Goal: Book appointment/travel/reservation

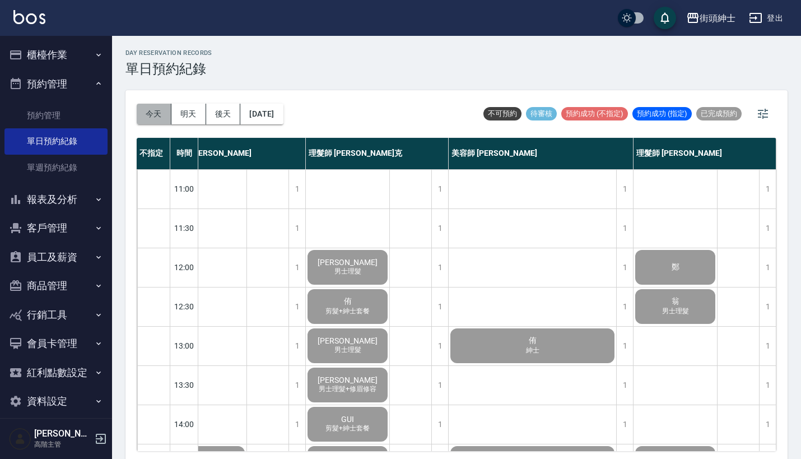
click at [162, 104] on button "今天" at bounding box center [154, 114] width 35 height 21
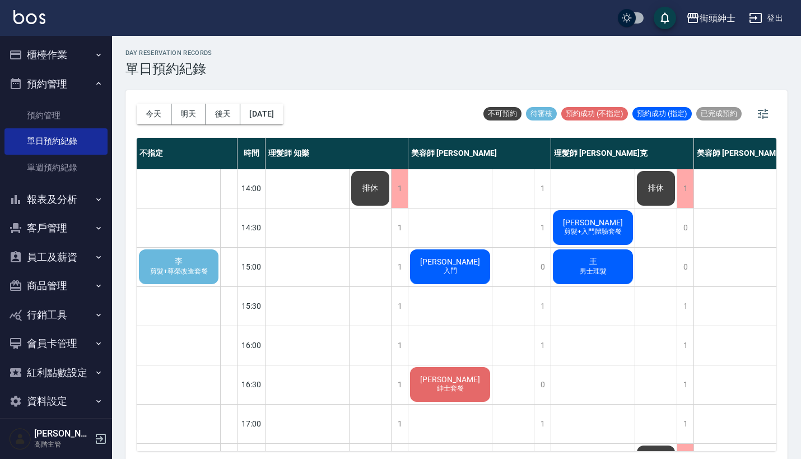
scroll to position [234, 0]
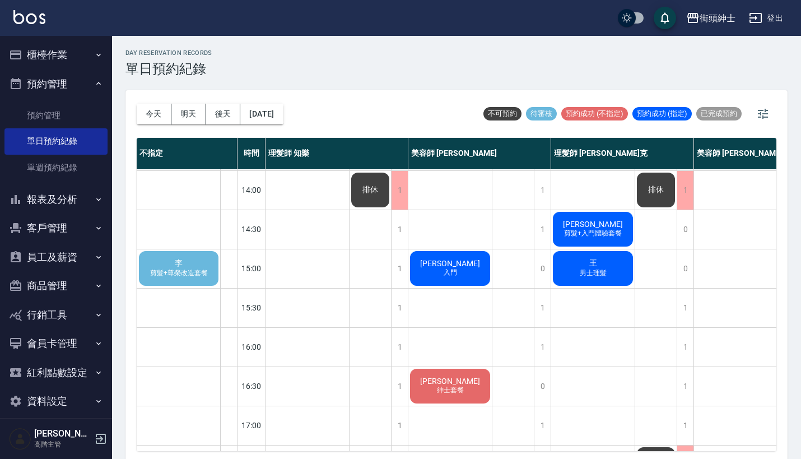
click at [180, 272] on span "剪髮+尊榮改造套餐" at bounding box center [179, 273] width 62 height 10
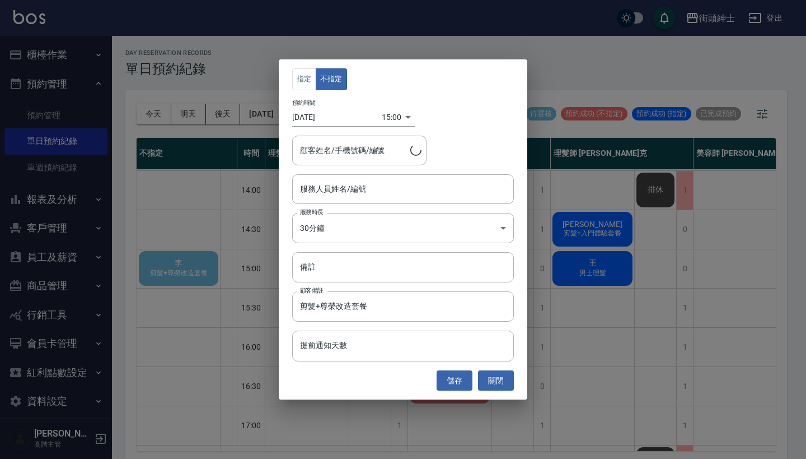
type input "[PERSON_NAME]/0972811850"
click at [352, 176] on div "服務人員姓名/編號" at bounding box center [403, 189] width 222 height 30
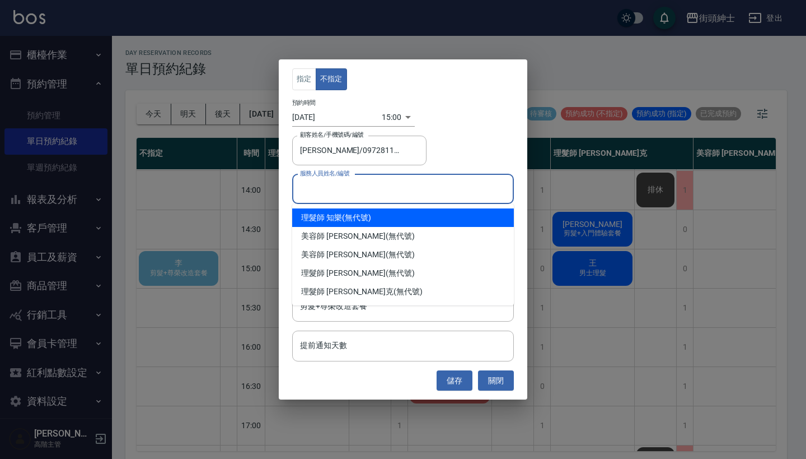
click at [361, 213] on div "理髮師 知樂 (無代號)" at bounding box center [403, 217] width 222 height 18
type input "理髮師 知樂(無代號)"
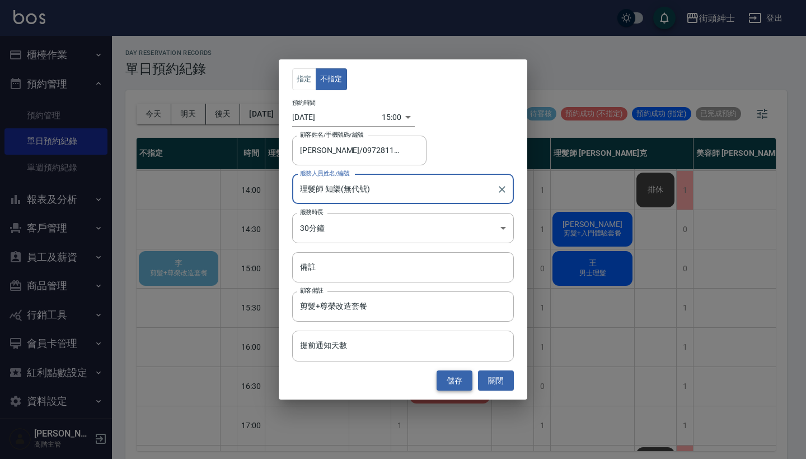
click at [461, 379] on button "儲存" at bounding box center [455, 380] width 36 height 21
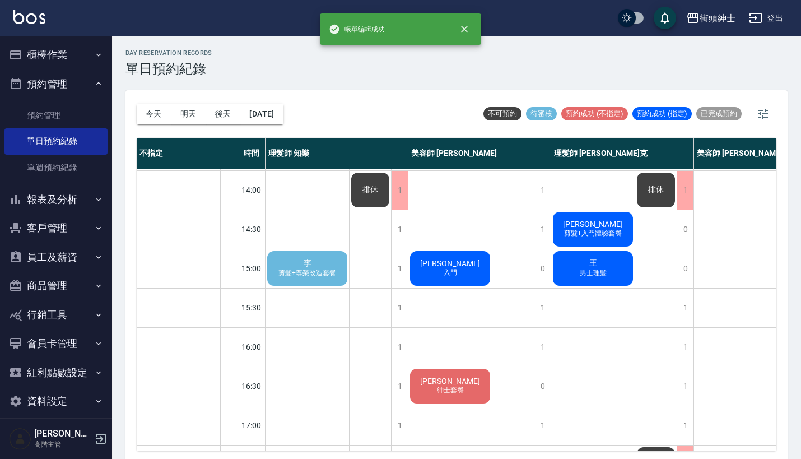
click at [308, 272] on span "剪髮+尊榮改造套餐" at bounding box center [307, 273] width 62 height 10
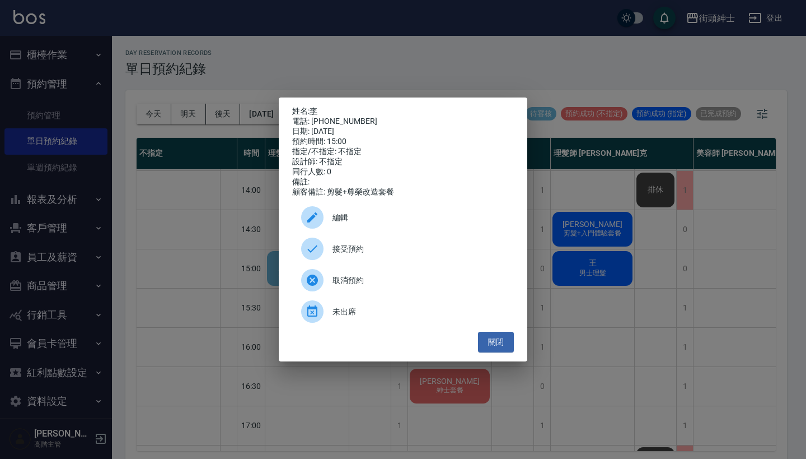
click at [347, 254] on span "接受預約" at bounding box center [419, 249] width 172 height 12
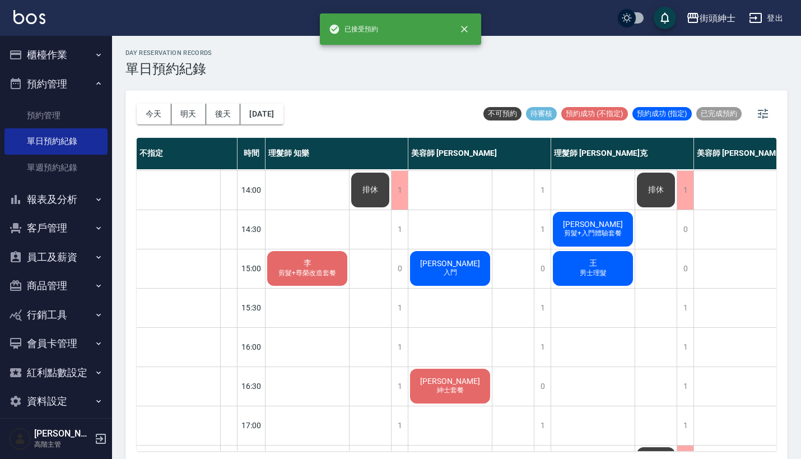
click at [317, 272] on span "剪髮+尊榮改造套餐" at bounding box center [307, 273] width 62 height 10
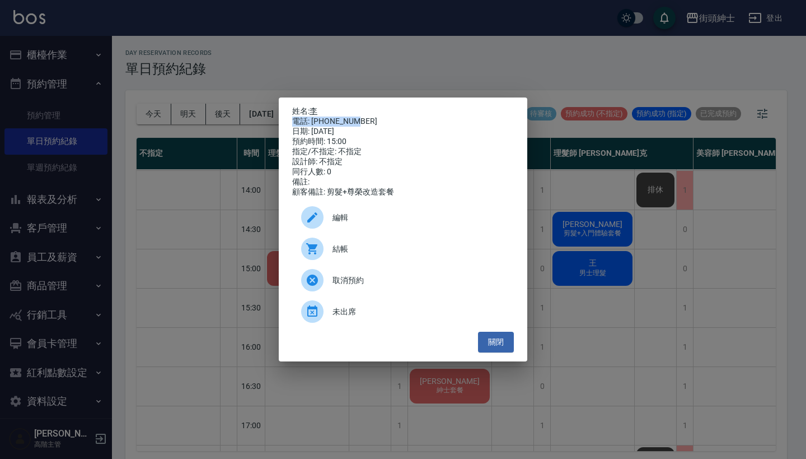
drag, startPoint x: 361, startPoint y: 121, endPoint x: 316, endPoint y: 111, distance: 45.9
click at [316, 111] on div "姓名: [PERSON_NAME] 電話: [PHONE_NUMBER] 日期: [DATE] 預約時間: 15:00 指定/不指定: 不指定 設計師: 不指…" at bounding box center [403, 151] width 222 height 91
click at [335, 107] on p "姓名: [PERSON_NAME]" at bounding box center [403, 111] width 222 height 10
drag, startPoint x: 359, startPoint y: 119, endPoint x: 314, endPoint y: 106, distance: 46.6
click at [314, 106] on div "姓名: [PERSON_NAME] 電話: [PHONE_NUMBER] 日期: [DATE] 預約時間: 15:00 指定/不指定: 不指定 設計師: 不指…" at bounding box center [403, 151] width 222 height 91
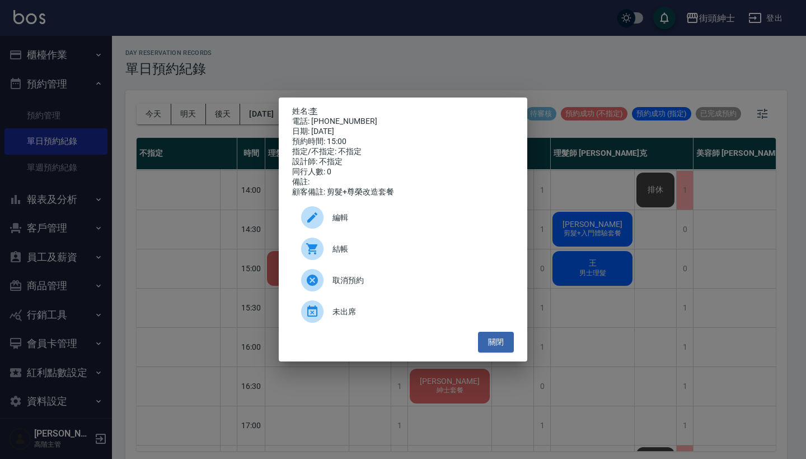
copy div "姓名: [PERSON_NAME] 電話: [PHONE_NUMBER]"
click at [366, 77] on div "姓名: [PERSON_NAME] 電話: [PHONE_NUMBER] 日期: [DATE] 預約時間: 15:00 指定/不指定: 不指定 設計師: 不指…" at bounding box center [403, 229] width 806 height 459
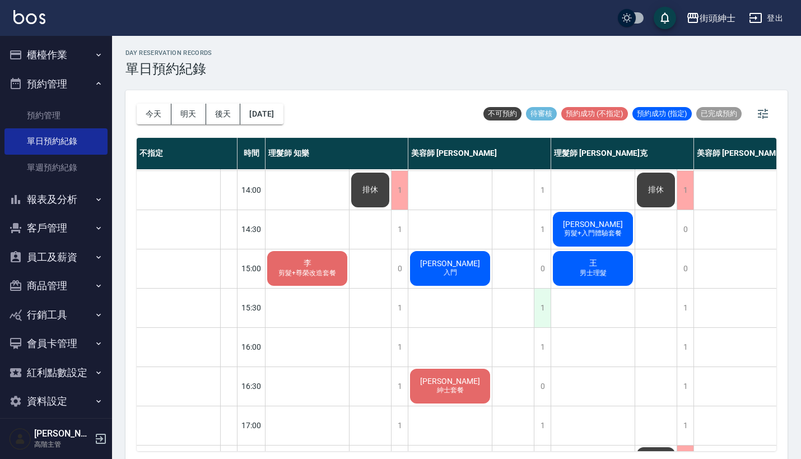
click at [541, 297] on div "1" at bounding box center [542, 307] width 17 height 39
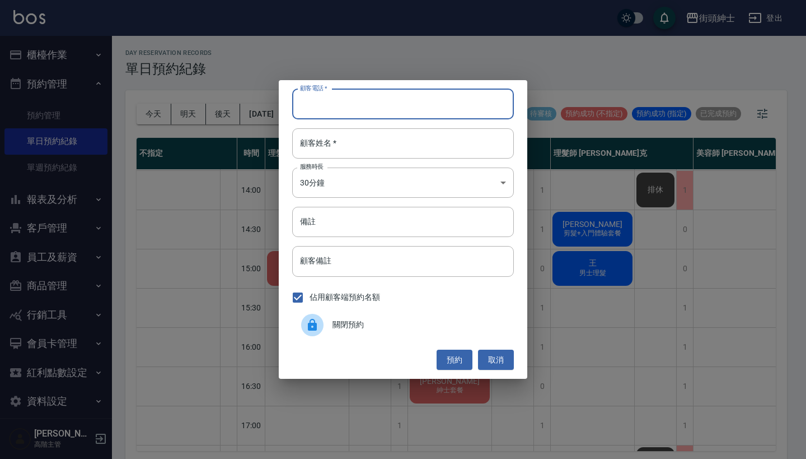
paste input "李 電話: [PHONE_NUMBER]"
type input "李 電話: [PHONE_NUMBER]"
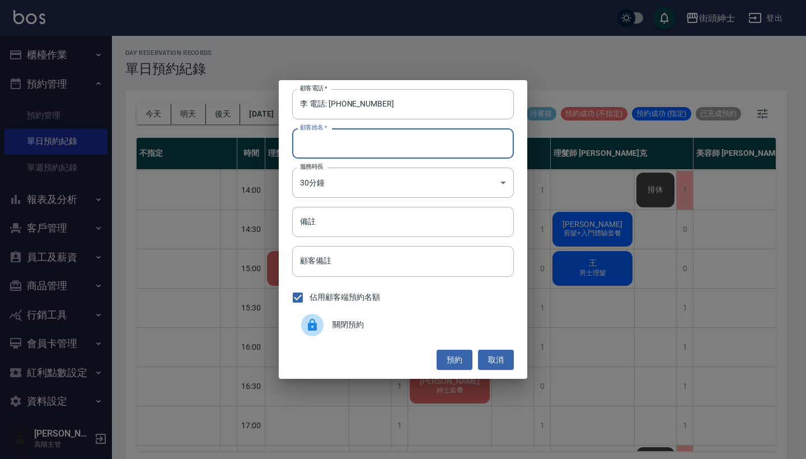
paste input "李 電話: [PHONE_NUMBER]"
type input "李 電話: [PHONE_NUMBER]"
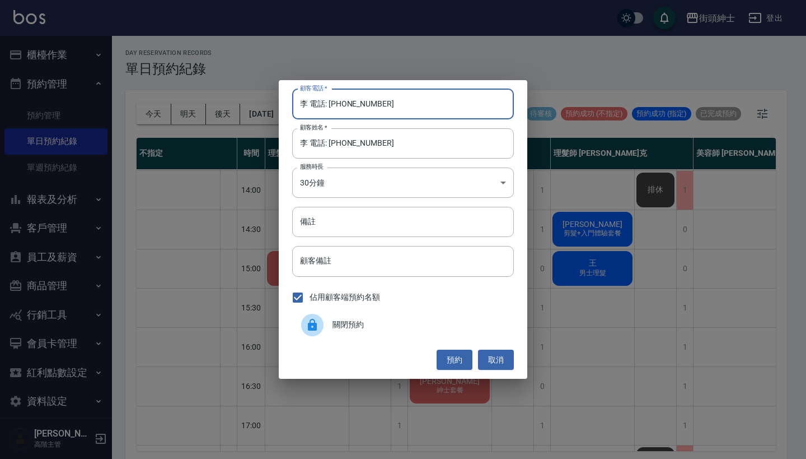
drag, startPoint x: 330, startPoint y: 105, endPoint x: 300, endPoint y: 104, distance: 30.3
click at [301, 105] on input "李 電話: [PHONE_NUMBER]" at bounding box center [403, 104] width 222 height 30
type input "0972811850"
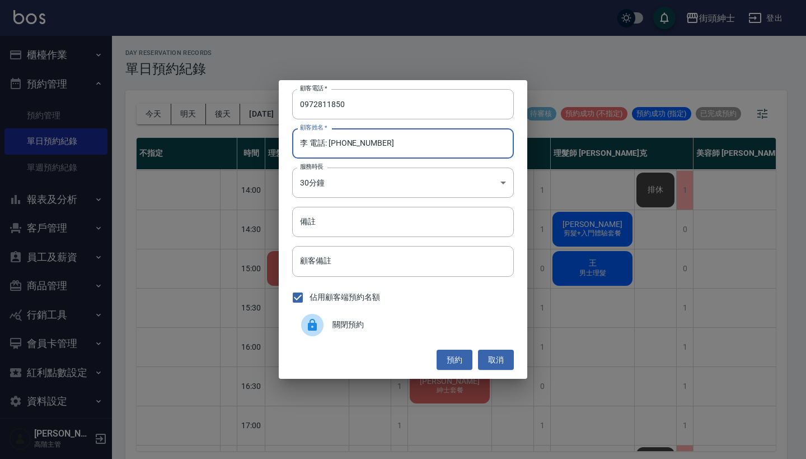
drag, startPoint x: 419, startPoint y: 138, endPoint x: 307, endPoint y: 139, distance: 112.0
click at [307, 139] on input "李 電話: [PHONE_NUMBER]" at bounding box center [403, 143] width 222 height 30
type input "李"
click at [326, 222] on input "備註" at bounding box center [403, 222] width 222 height 30
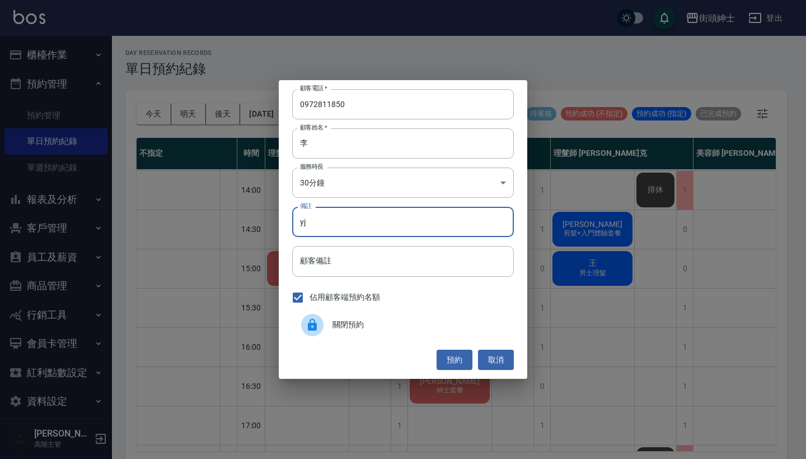
type input "y"
type input "ㄔ"
type input "尊榮"
click at [456, 361] on button "預約" at bounding box center [455, 359] width 36 height 21
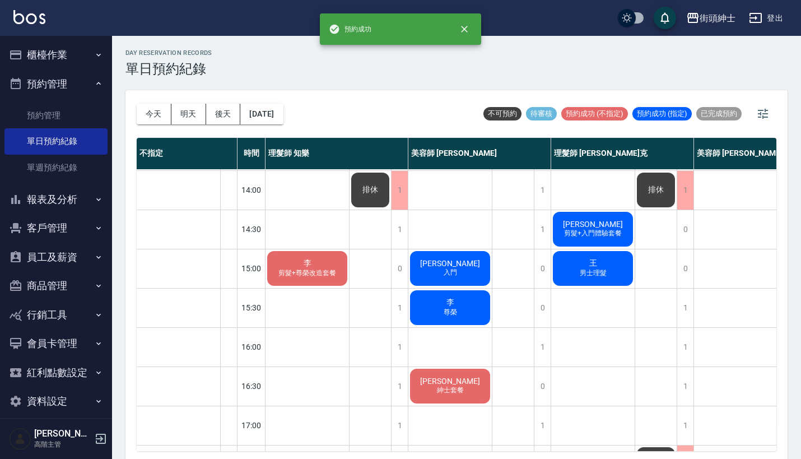
click at [469, 297] on div "[PERSON_NAME]" at bounding box center [449, 307] width 83 height 38
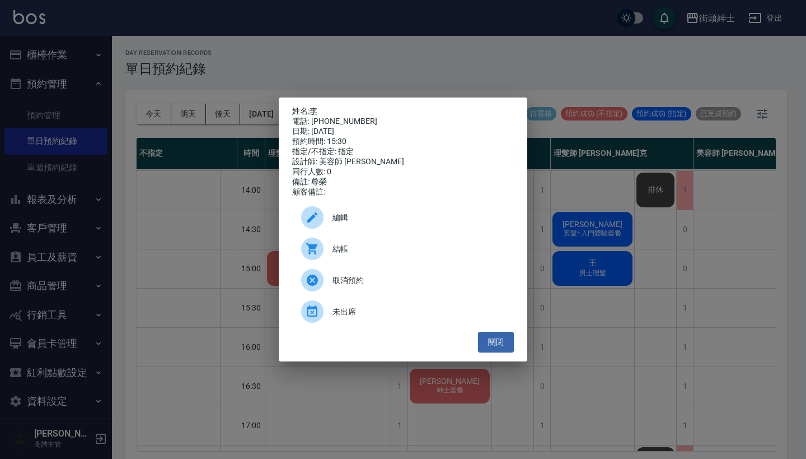
click at [428, 222] on span "編輯" at bounding box center [419, 218] width 172 height 12
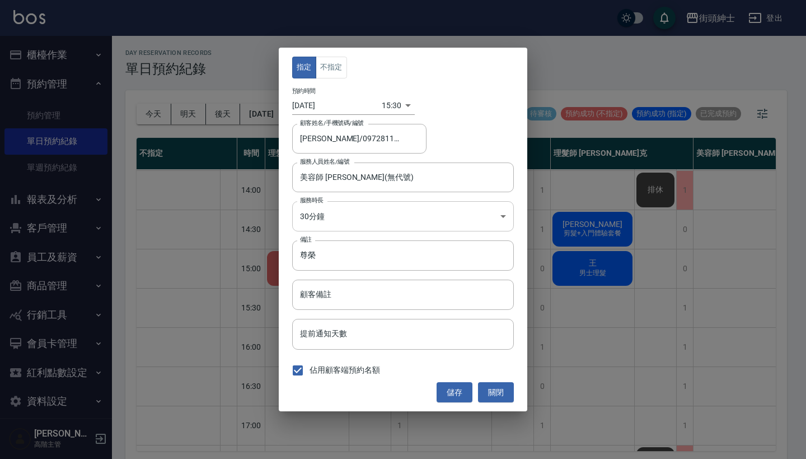
click at [366, 216] on body "街頭紳士 登出 櫃檯作業 打帳單 帳單列表 掛單列表 座位開單 營業儀表板 現金收支登錄 高階收支登錄 材料自購登錄 每日結帳 排班表 現場電腦打卡 掃碼打卡…" at bounding box center [403, 231] width 806 height 462
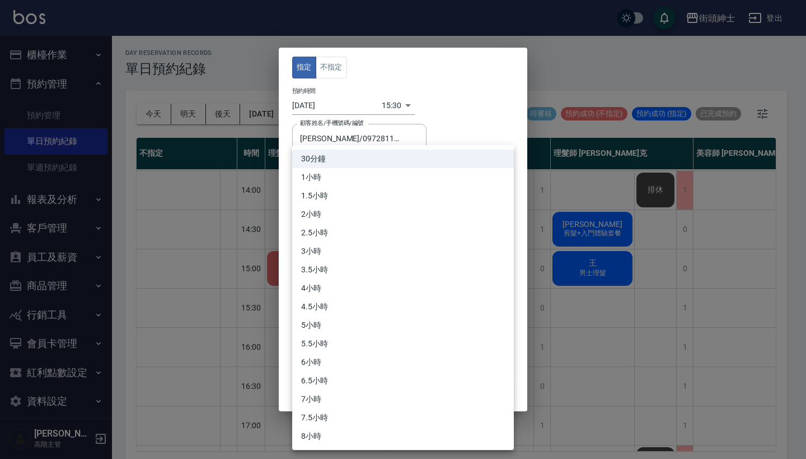
click at [388, 179] on li "1小時" at bounding box center [403, 177] width 222 height 18
type input "2"
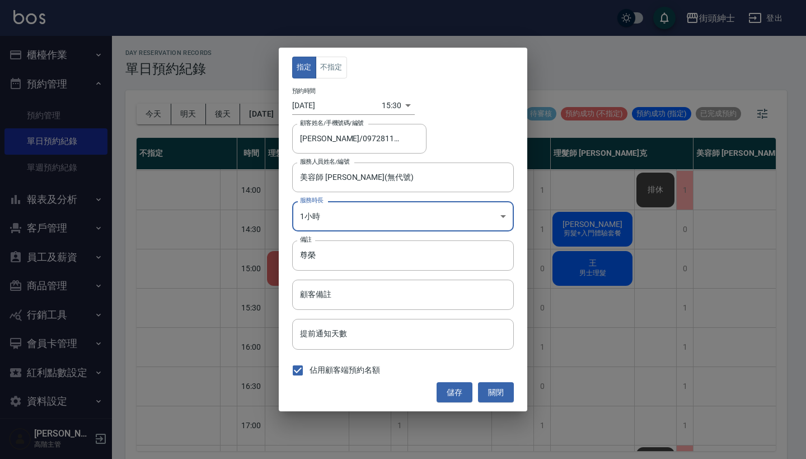
click at [452, 379] on div "指定 不指定 預約時間 [DATE] 15:30 1758007800000 顧客姓名/手機號碼/編號 [PERSON_NAME]/0972811850 顧客…" at bounding box center [403, 229] width 249 height 363
click at [654, 64] on div "指定 不指定 預約時間 [DATE] 15:30 1758007800000 顧客姓名/手機號碼/編號 [PERSON_NAME]/0972811850 顧客…" at bounding box center [403, 229] width 806 height 459
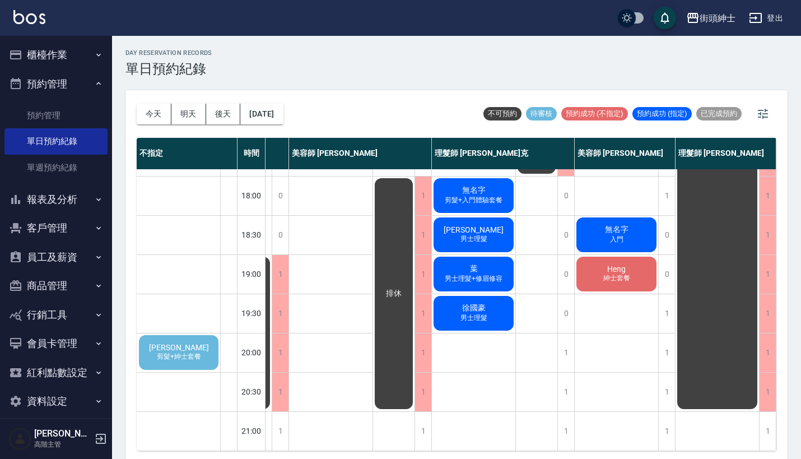
scroll to position [551, 125]
click at [198, 339] on div "[PERSON_NAME]髮+紳士套餐" at bounding box center [178, 352] width 83 height 38
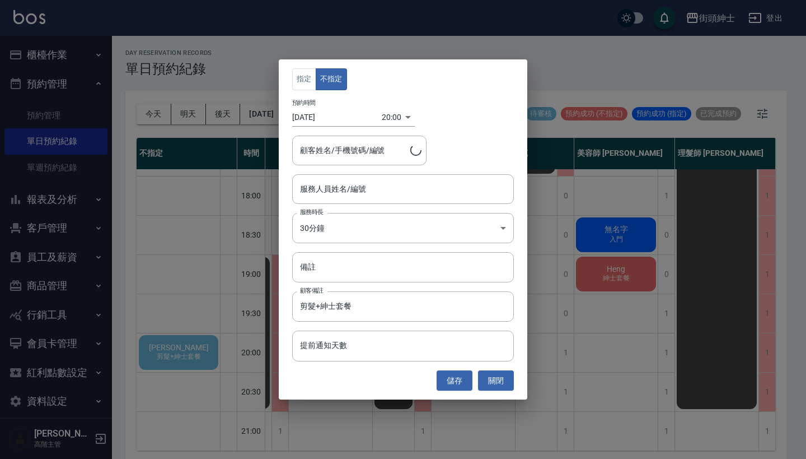
type input "[PERSON_NAME]/0978332873"
click at [641, 188] on div "指定 不指定 預約時間 [DATE] 20:00 1758024000000 顧客姓名/手機號碼/編號 [PERSON_NAME]/0978332873 顧客…" at bounding box center [403, 229] width 806 height 459
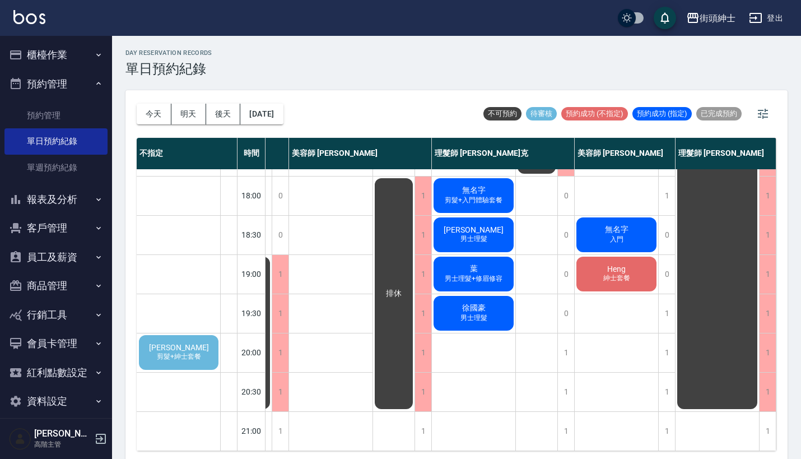
scroll to position [551, 119]
click at [190, 343] on span "[PERSON_NAME]" at bounding box center [179, 347] width 64 height 9
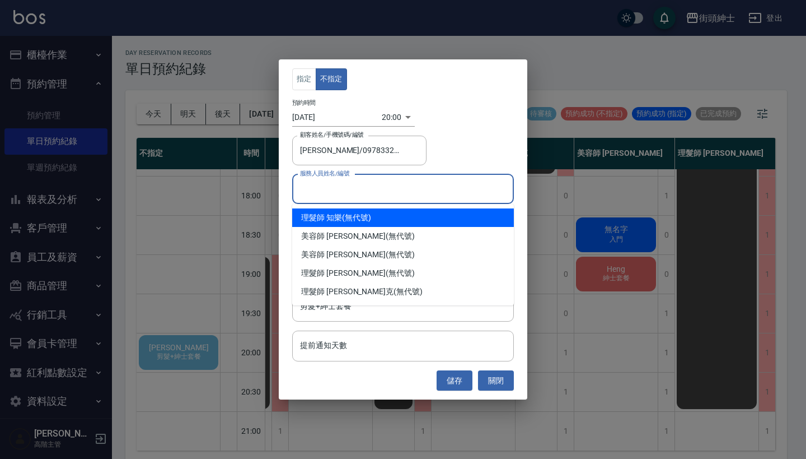
click at [345, 193] on input "服務人員姓名/編號" at bounding box center [403, 189] width 212 height 20
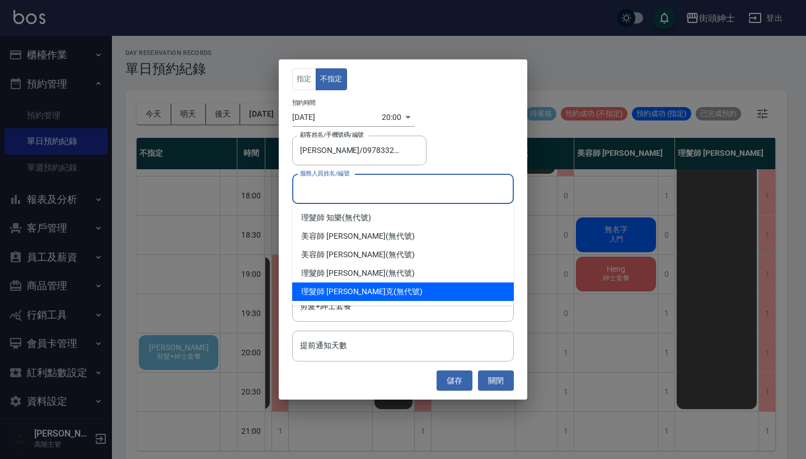
click at [355, 284] on div "理髮師 [PERSON_NAME]克 (無代號)" at bounding box center [403, 291] width 222 height 18
type input "理髮師 [PERSON_NAME]克(無代號)"
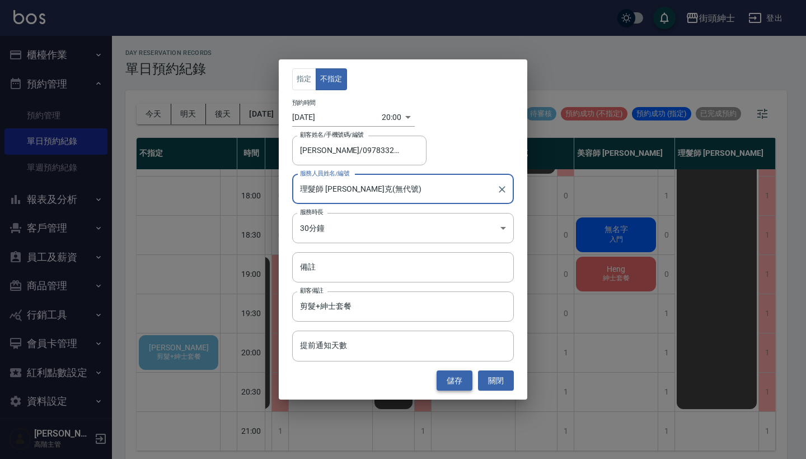
click at [448, 386] on button "儲存" at bounding box center [455, 380] width 36 height 21
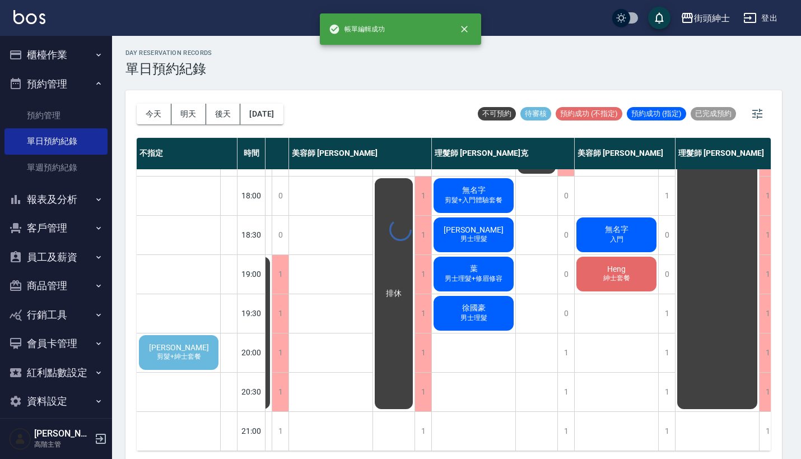
scroll to position [551, 58]
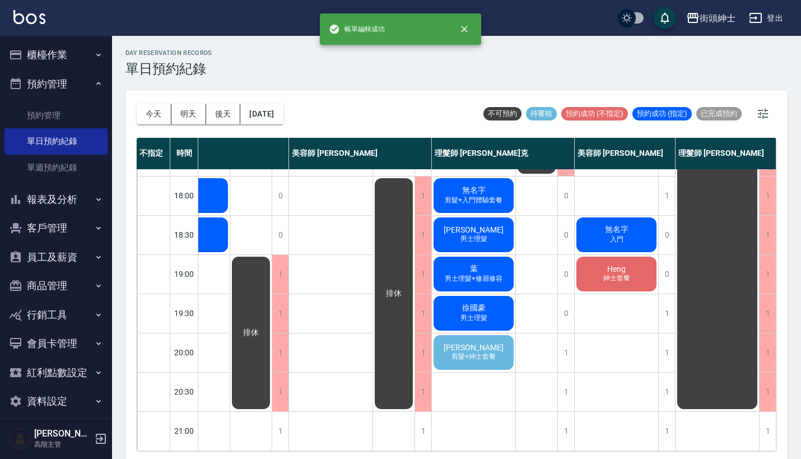
click at [471, 352] on span "剪髮+紳士套餐" at bounding box center [473, 357] width 49 height 10
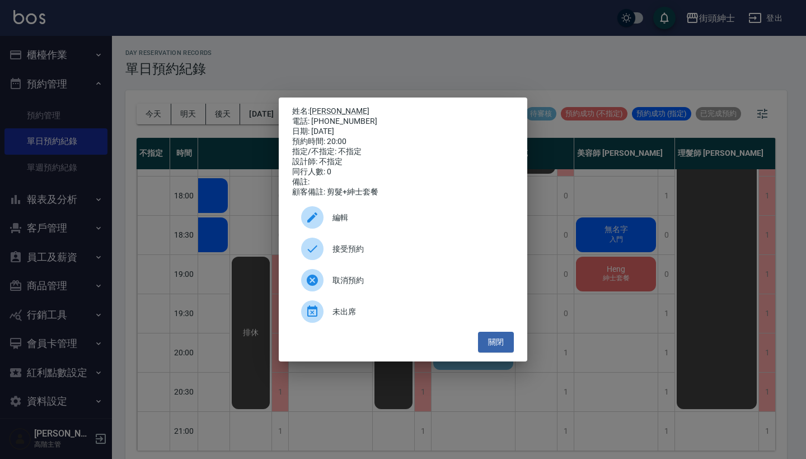
click at [348, 250] on span "接受預約" at bounding box center [419, 249] width 172 height 12
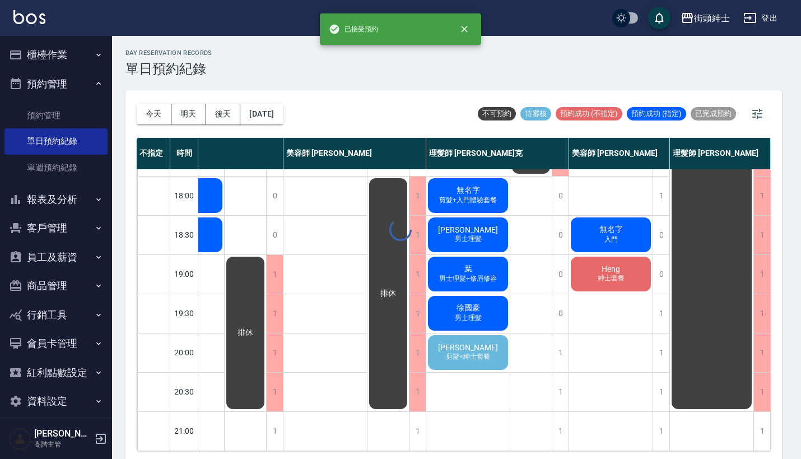
scroll to position [551, 52]
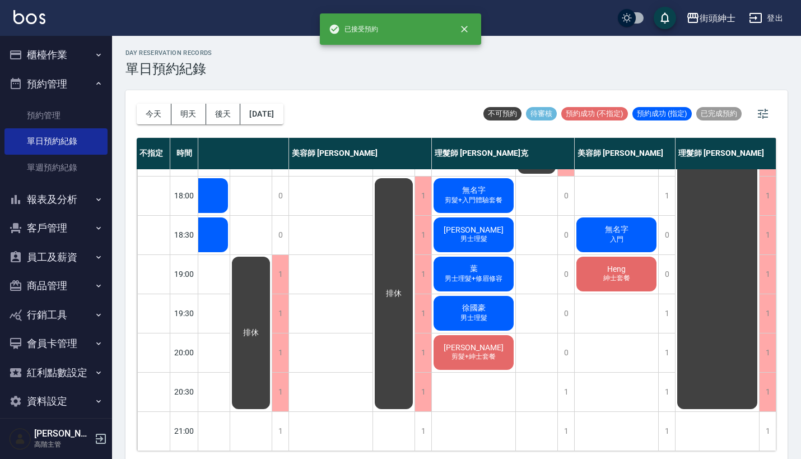
click at [491, 353] on div "[PERSON_NAME]髮+紳士套餐" at bounding box center [473, 352] width 83 height 38
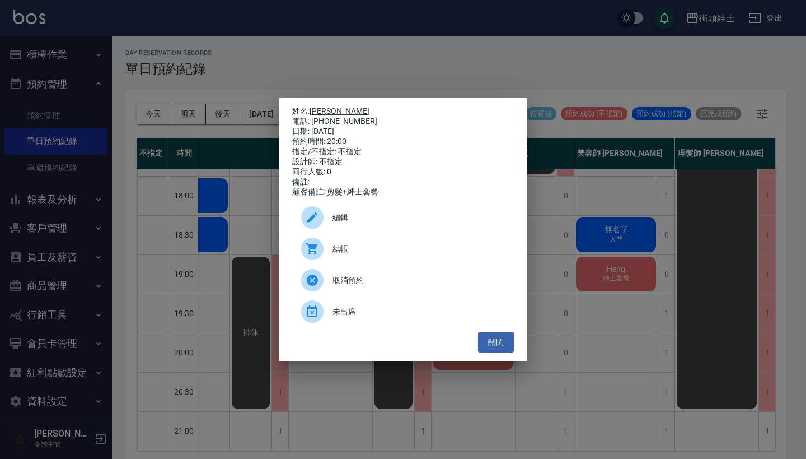
drag, startPoint x: 358, startPoint y: 121, endPoint x: 314, endPoint y: 106, distance: 46.7
click at [314, 106] on div "姓名: [PERSON_NAME]: [PHONE_NUMBER] 日期: [DATE] 預約時間: 20:00 指定/不指定: 不指定 設計師: 不指定 同…" at bounding box center [403, 151] width 222 height 91
copy div "姓名: [PERSON_NAME]: [PHONE_NUMBER]"
click at [363, 60] on div "姓名: [PERSON_NAME]: [PHONE_NUMBER] 日期: [DATE] 預約時間: 20:00 指定/不指定: 不指定 設計師: 不指定 同…" at bounding box center [403, 229] width 806 height 459
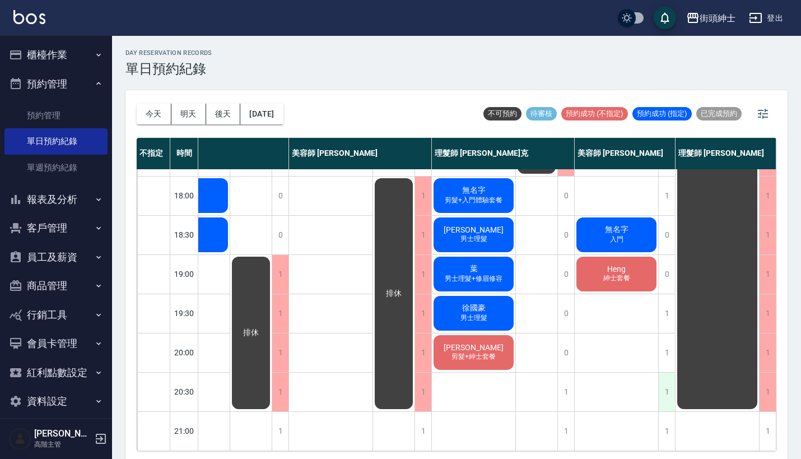
click at [660, 380] on div "1" at bounding box center [666, 391] width 17 height 39
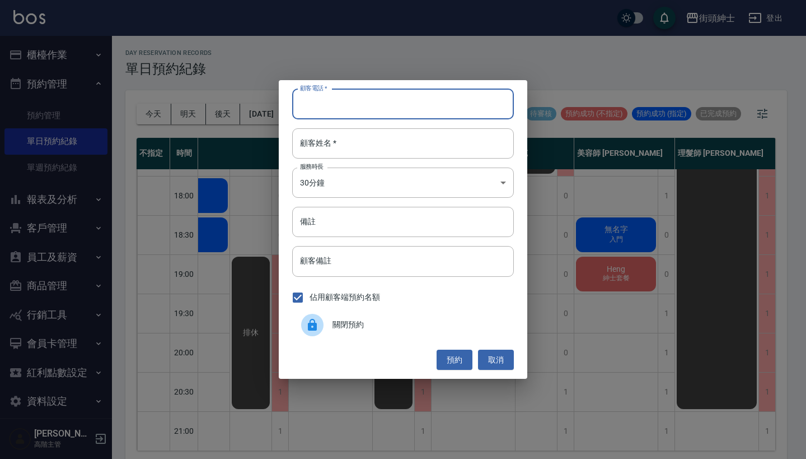
paste input "[PERSON_NAME] 電話: [PHONE_NUMBER]"
type input "[PERSON_NAME] 電話: [PHONE_NUMBER]"
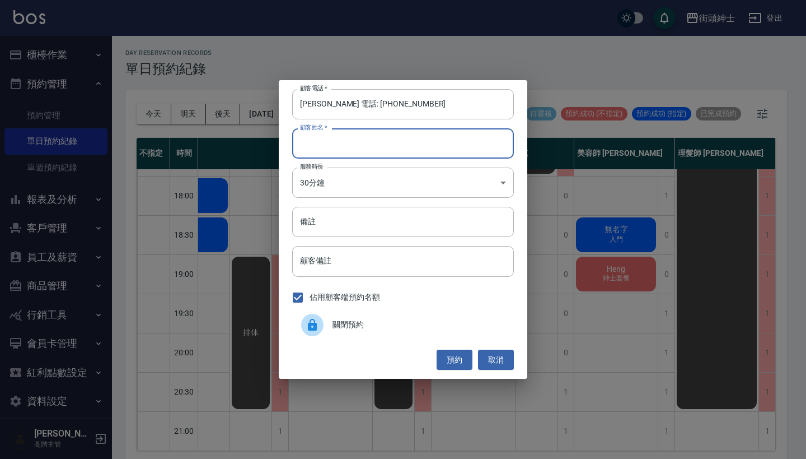
paste input "[PERSON_NAME] 電話: [PHONE_NUMBER]"
type input "[PERSON_NAME] 電話: [PHONE_NUMBER]"
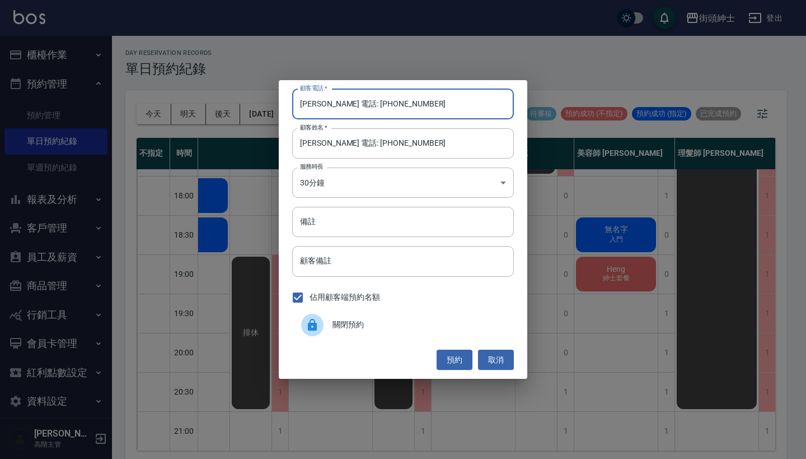
drag, startPoint x: 347, startPoint y: 104, endPoint x: 193, endPoint y: 107, distance: 154.0
click at [207, 102] on div "顧客電話   * [PERSON_NAME]: [PHONE_NUMBER] 顧客電話   * 顧客姓名   * [PERSON_NAME]: [PHONE_…" at bounding box center [403, 229] width 806 height 459
click at [350, 120] on div "顧客電話   * [PERSON_NAME]: [PHONE_NUMBER] 顧客電話   * 顧客姓名   * [PERSON_NAME]: [PHONE_…" at bounding box center [403, 229] width 249 height 298
drag, startPoint x: 347, startPoint y: 106, endPoint x: 256, endPoint y: 99, distance: 91.0
click at [259, 100] on div "顧客電話   * [PERSON_NAME]: [PHONE_NUMBER] 顧客電話   * 顧客姓名   * [PERSON_NAME]: [PHONE_…" at bounding box center [403, 229] width 806 height 459
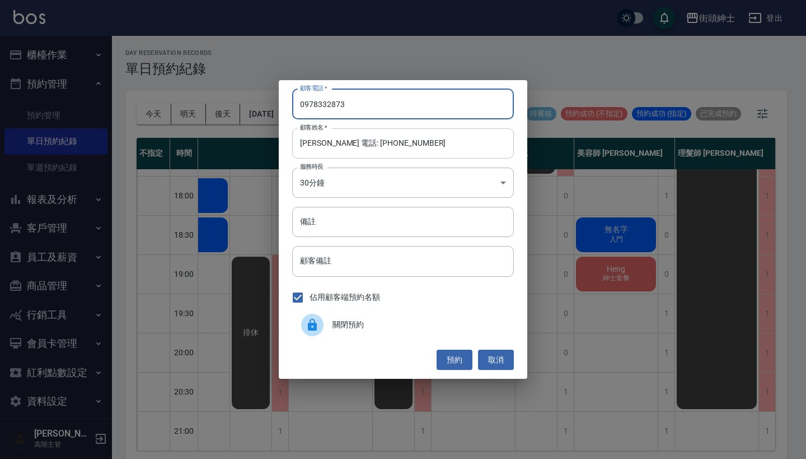
type input "0978332873"
click at [404, 147] on input "[PERSON_NAME] 電話: [PHONE_NUMBER]" at bounding box center [403, 143] width 222 height 30
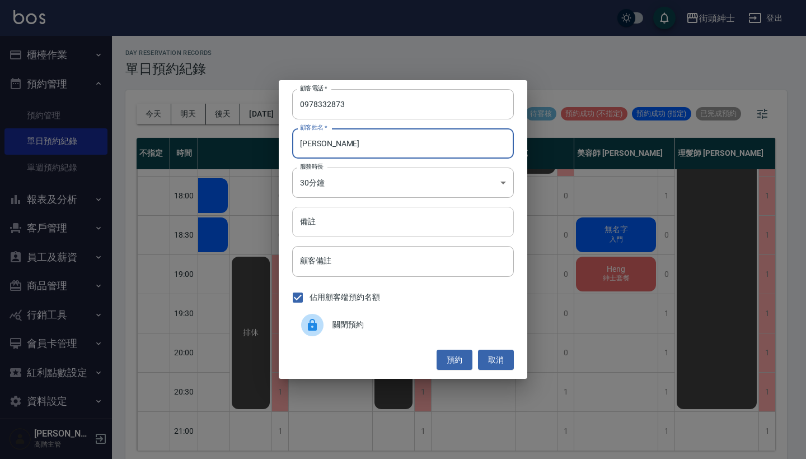
type input "[PERSON_NAME]"
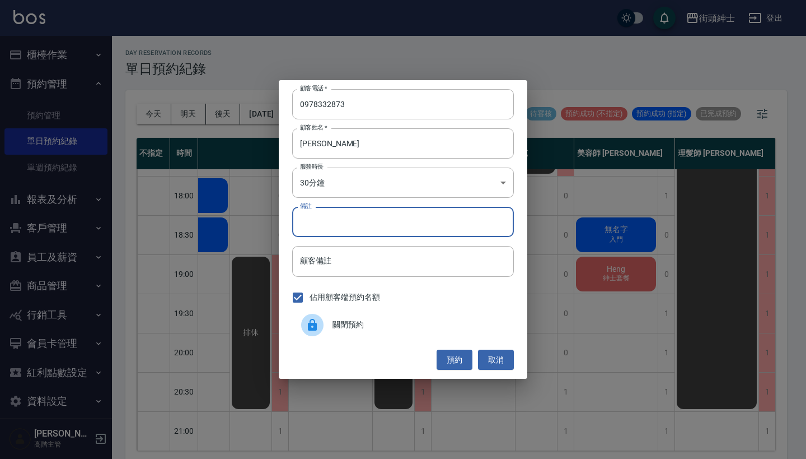
click at [409, 220] on input "備註" at bounding box center [403, 222] width 222 height 30
type input "剪＋紳士"
click at [461, 357] on button "預約" at bounding box center [455, 359] width 36 height 21
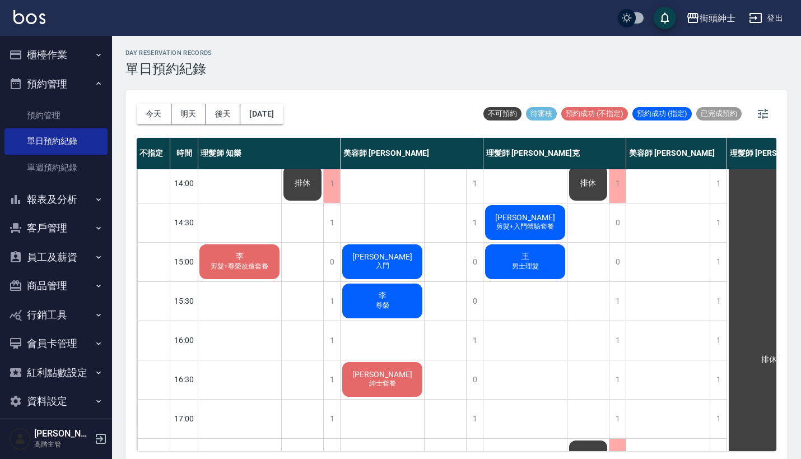
scroll to position [248, 1]
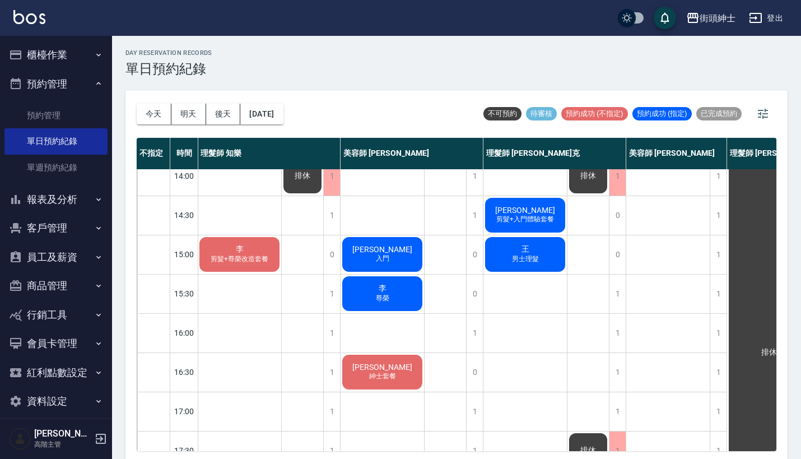
click at [374, 296] on span "尊榮" at bounding box center [382, 298] width 18 height 10
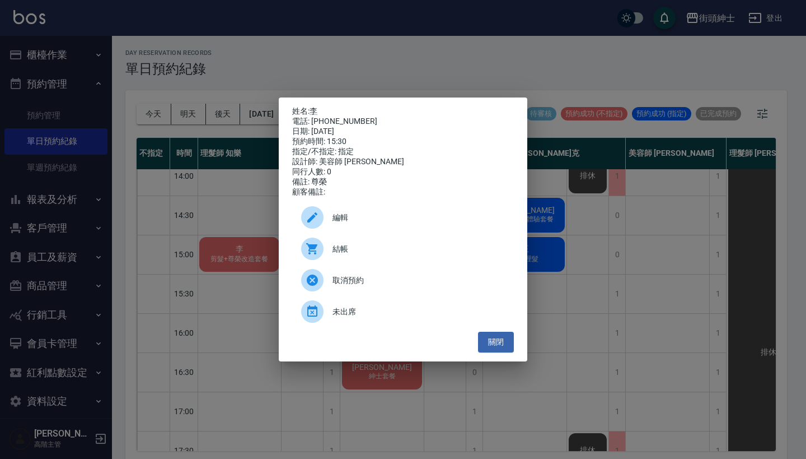
click at [374, 217] on span "編輯" at bounding box center [419, 218] width 172 height 12
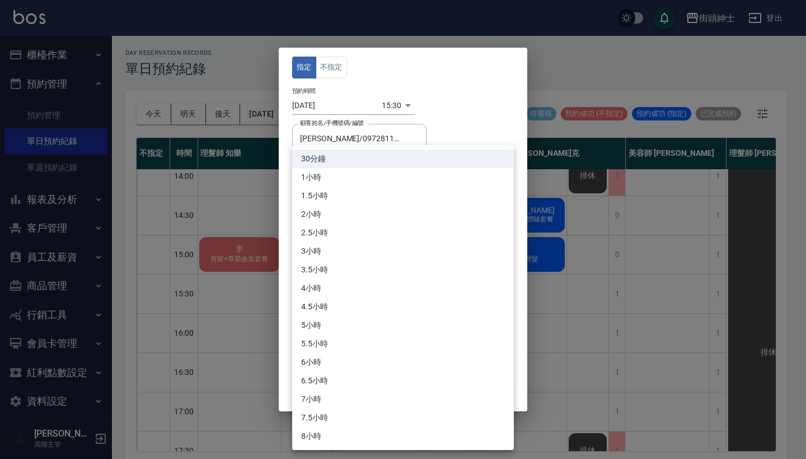
click at [338, 218] on body "街頭紳士 登出 櫃檯作業 打帳單 帳單列表 掛單列表 座位開單 營業儀表板 現金收支登錄 高階收支登錄 材料自購登錄 每日結帳 排班表 現場電腦打卡 掃碼打卡…" at bounding box center [403, 231] width 806 height 462
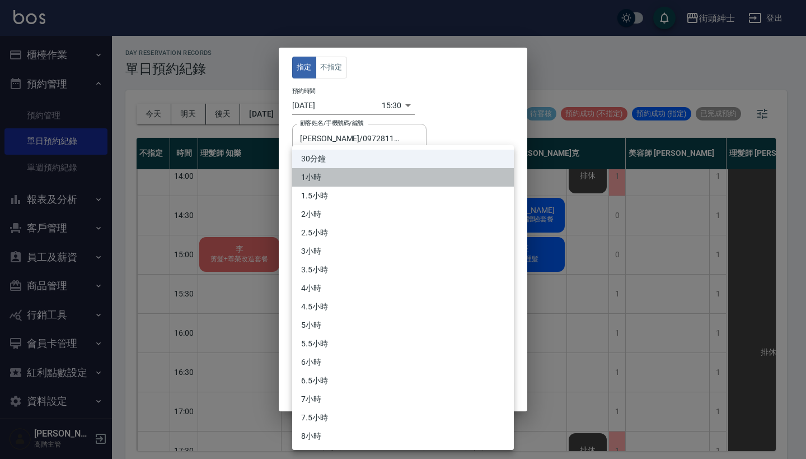
click at [363, 186] on li "1小時" at bounding box center [403, 177] width 222 height 18
type input "2"
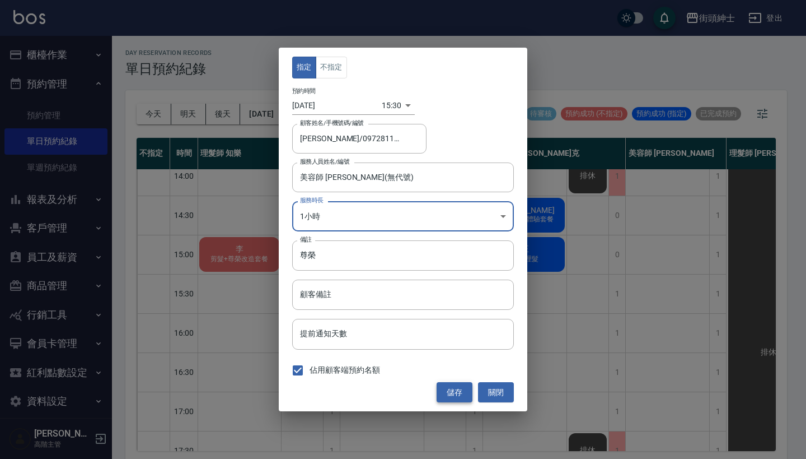
click at [455, 393] on button "儲存" at bounding box center [455, 392] width 36 height 21
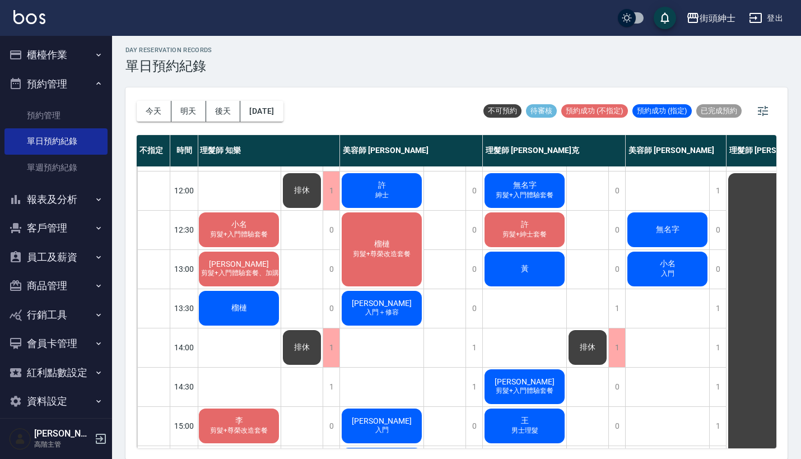
scroll to position [81, 1]
